Goal: Task Accomplishment & Management: Manage account settings

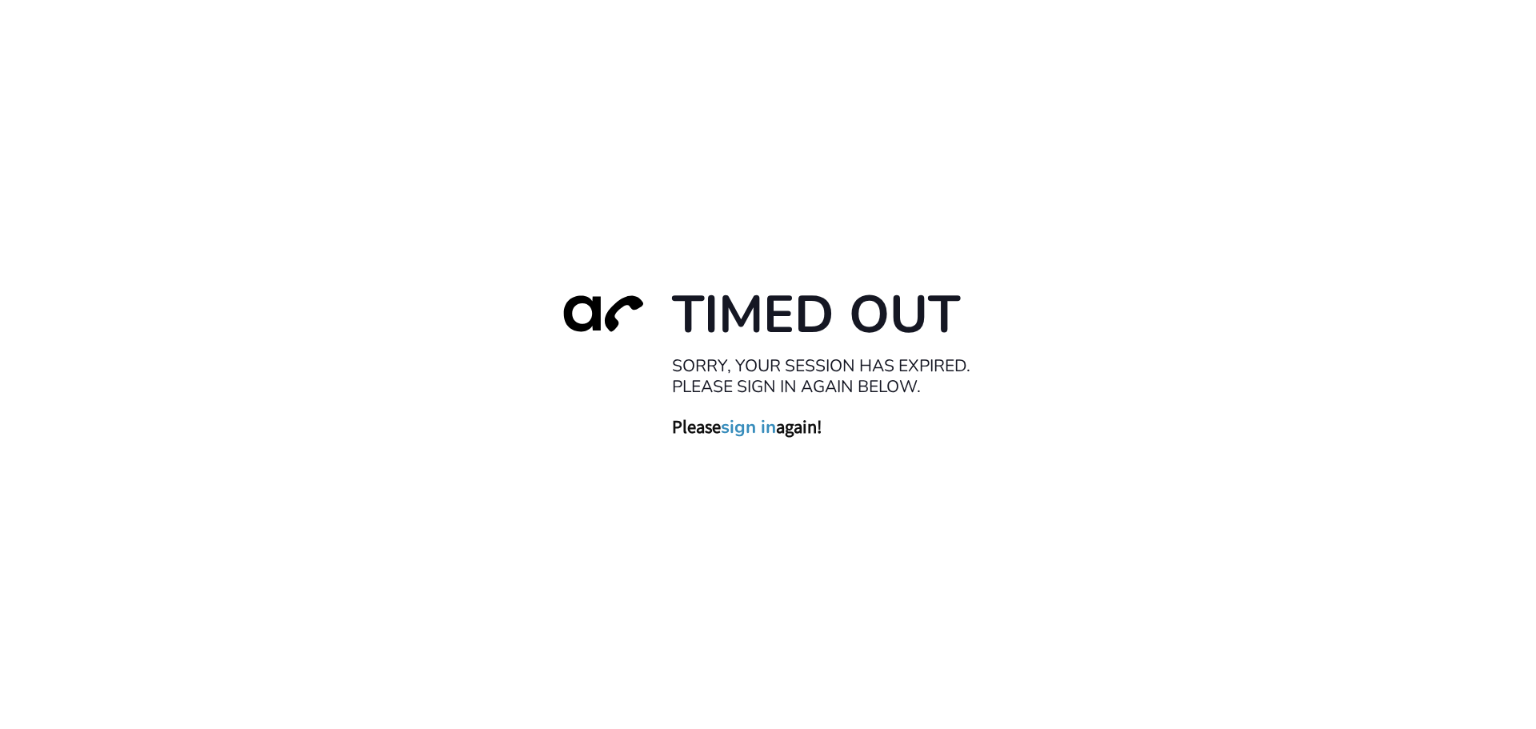
click at [749, 424] on link "sign in" at bounding box center [748, 426] width 55 height 22
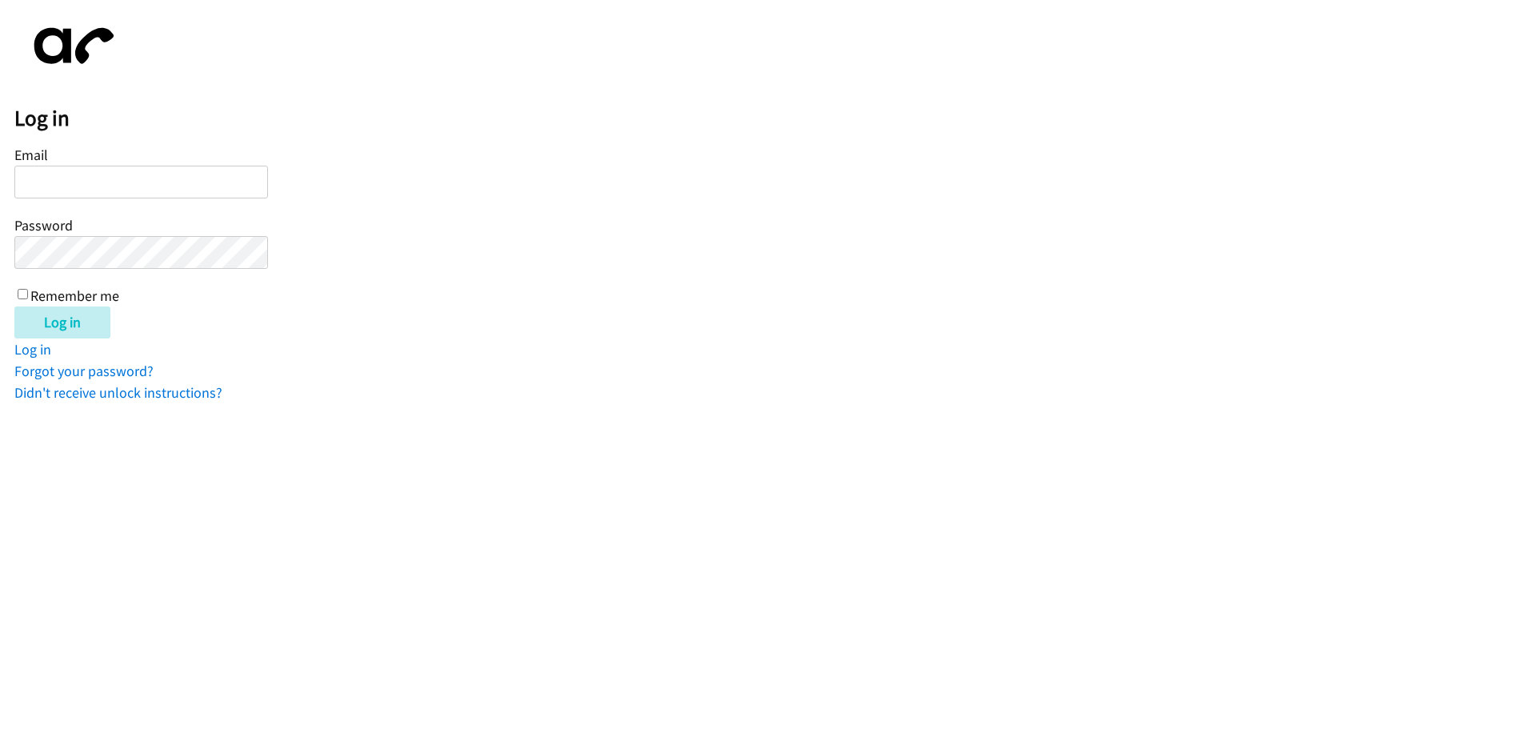
click at [74, 164] on div "Email Password Remember me" at bounding box center [141, 223] width 254 height 163
click at [126, 183] on input "Email" at bounding box center [141, 182] width 254 height 33
type input "iashadele@lendingpoint.com"
click at [26, 289] on input "Remember me" at bounding box center [23, 294] width 10 height 10
checkbox input "true"
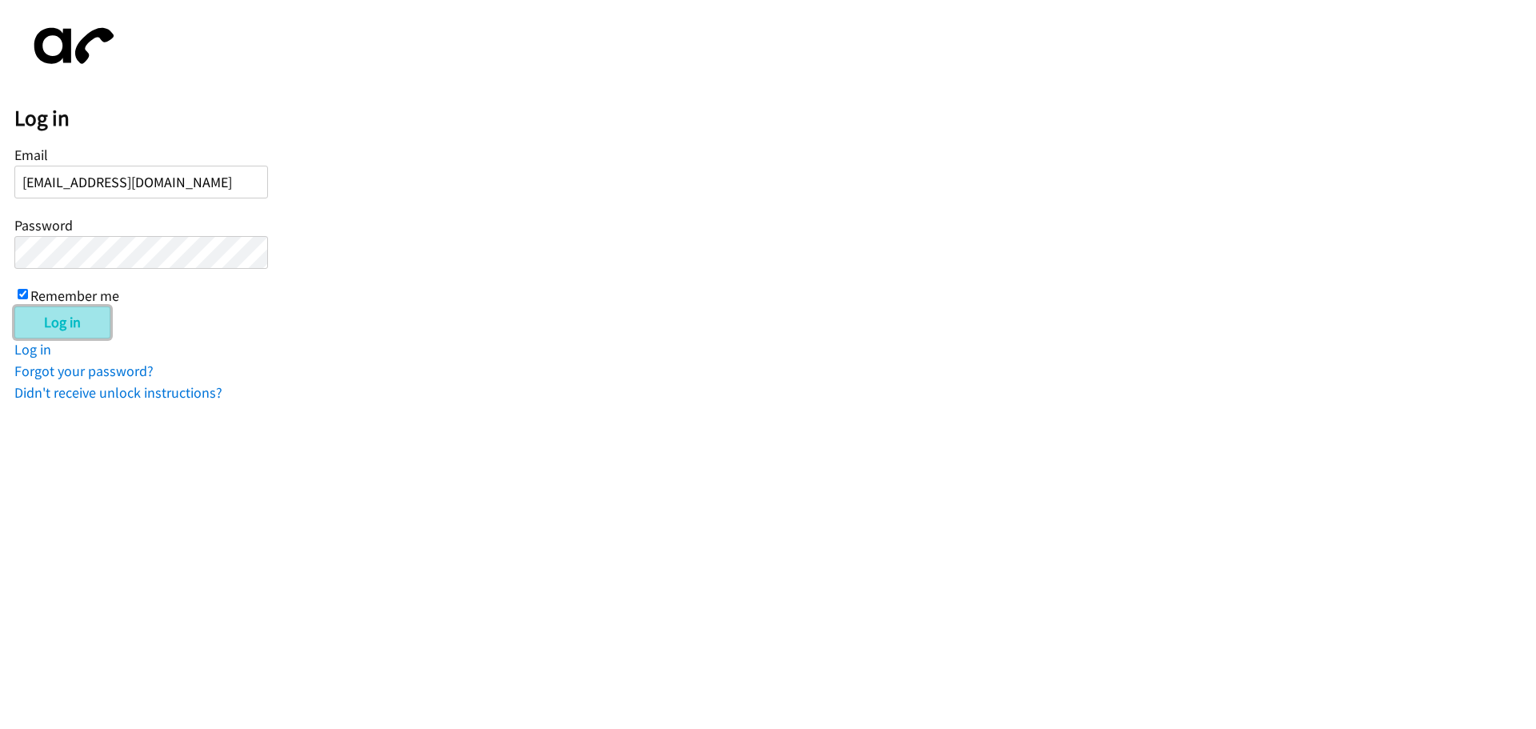
click at [51, 310] on input "Log in" at bounding box center [62, 322] width 96 height 32
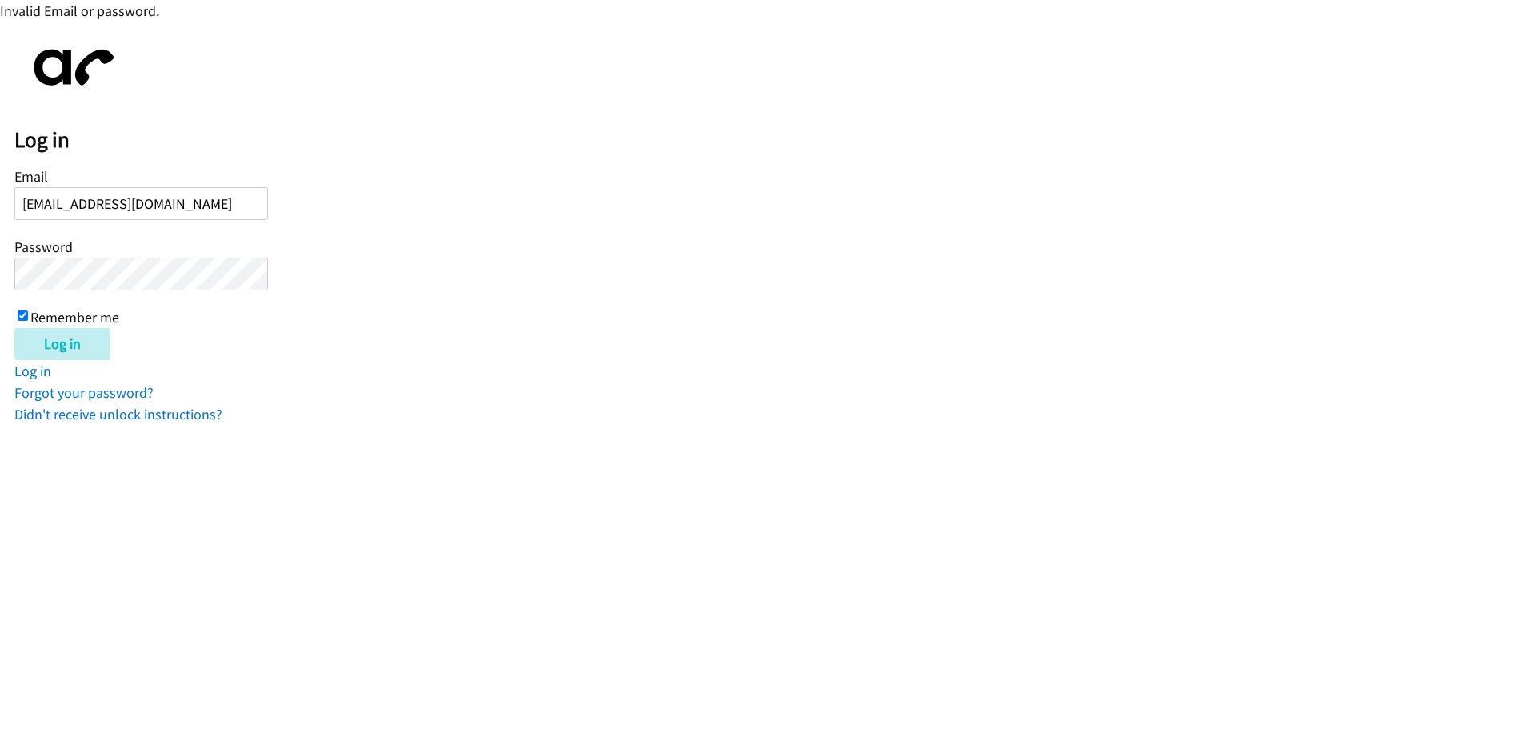
click at [22, 310] on input "Remember me" at bounding box center [23, 315] width 10 height 10
click at [17, 317] on div "Email iashadele@lendingpoint.com Password Remember me" at bounding box center [141, 245] width 254 height 163
click at [22, 312] on input "Remember me" at bounding box center [23, 315] width 10 height 10
checkbox input "true"
click at [62, 338] on input "Log in" at bounding box center [62, 344] width 96 height 32
